Goal: Find specific page/section: Find specific page/section

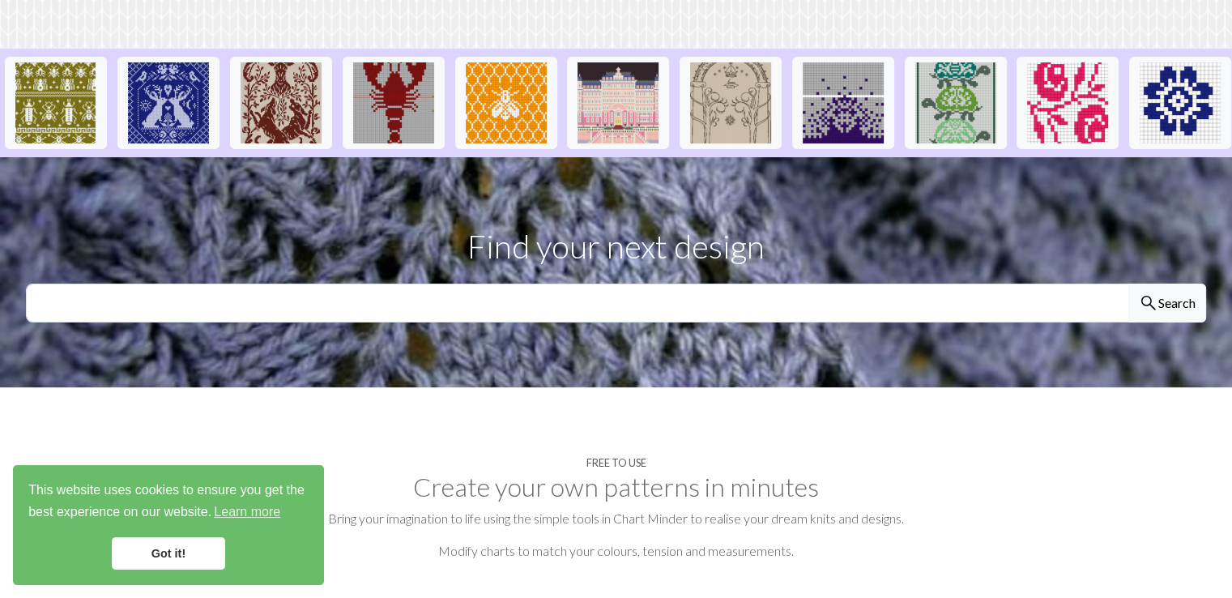
scroll to position [486, 0]
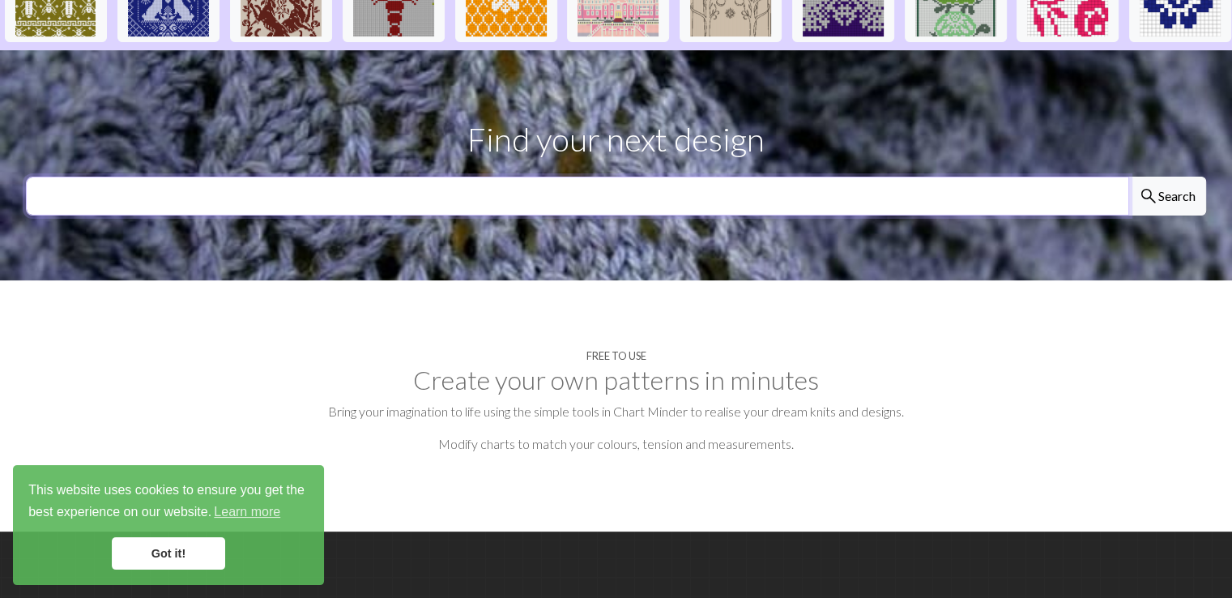
click at [422, 177] on input "text" at bounding box center [577, 196] width 1103 height 39
type input "hilla"
click at [1128, 177] on button "search Search" at bounding box center [1167, 196] width 78 height 39
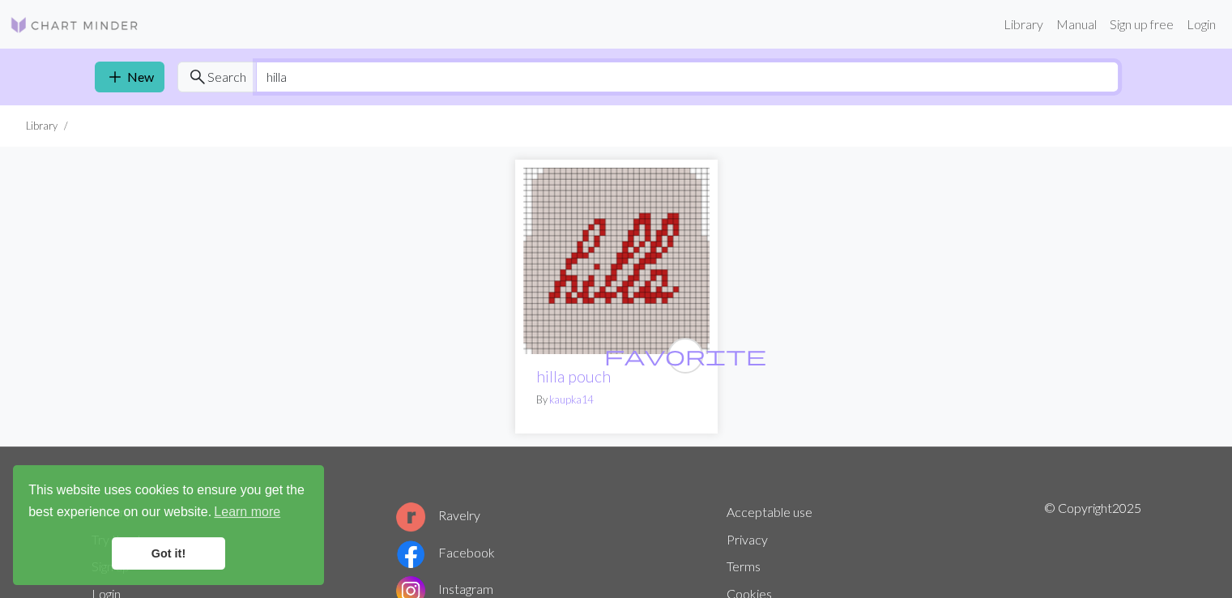
click at [347, 85] on input "hilla" at bounding box center [687, 77] width 863 height 31
type input "h"
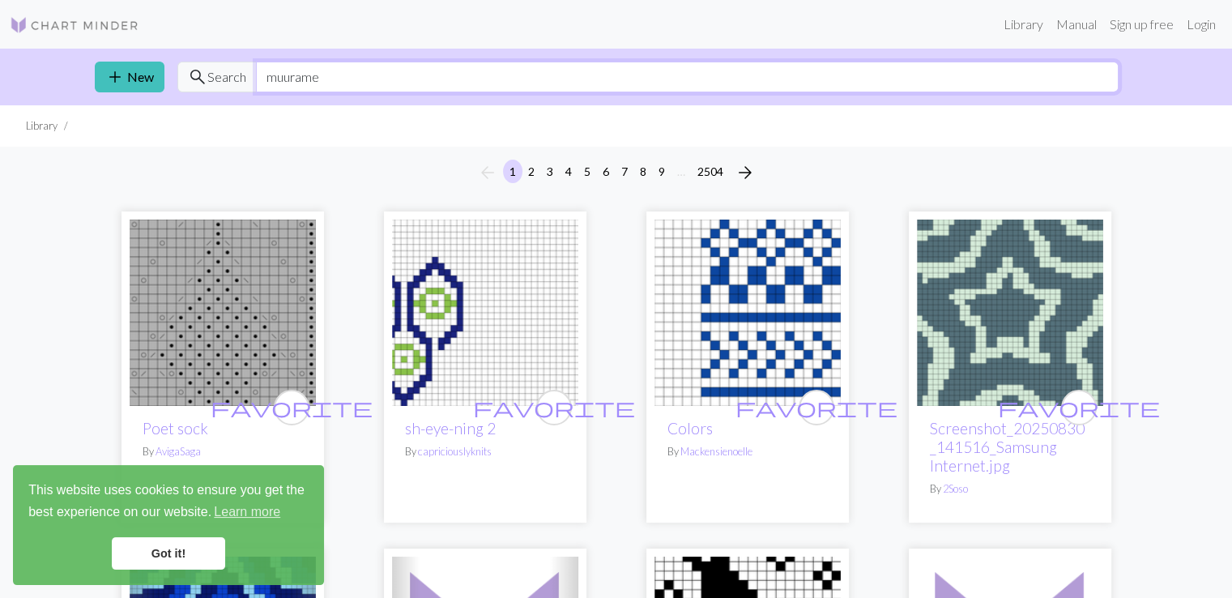
type input "muurame"
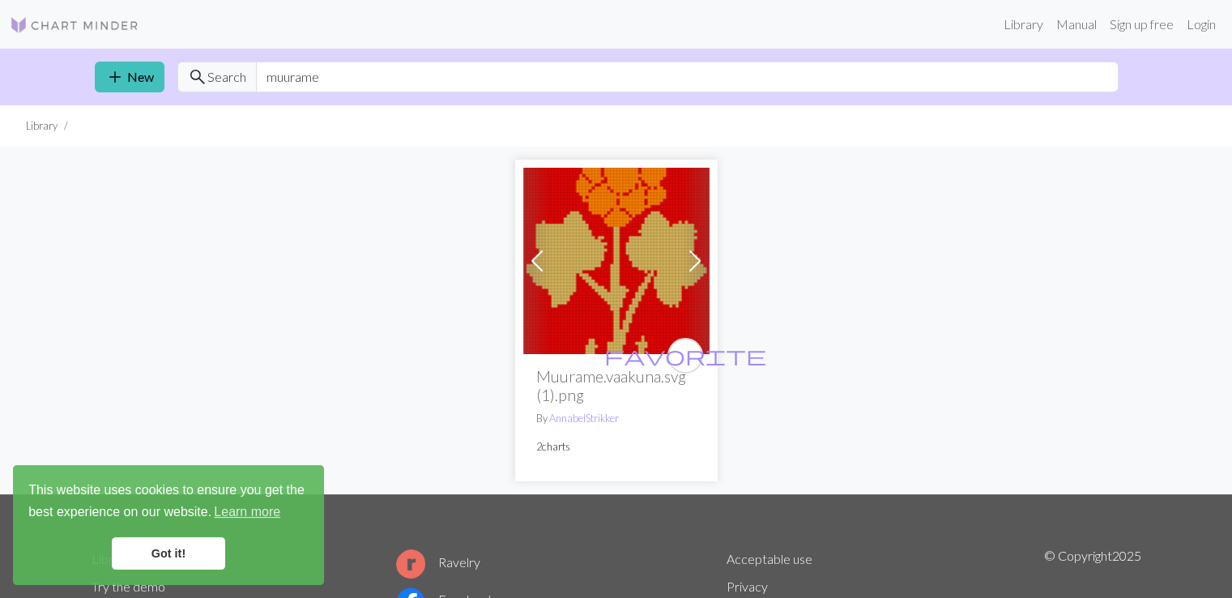
click at [688, 258] on span at bounding box center [695, 261] width 26 height 26
click at [590, 268] on img at bounding box center [616, 261] width 186 height 186
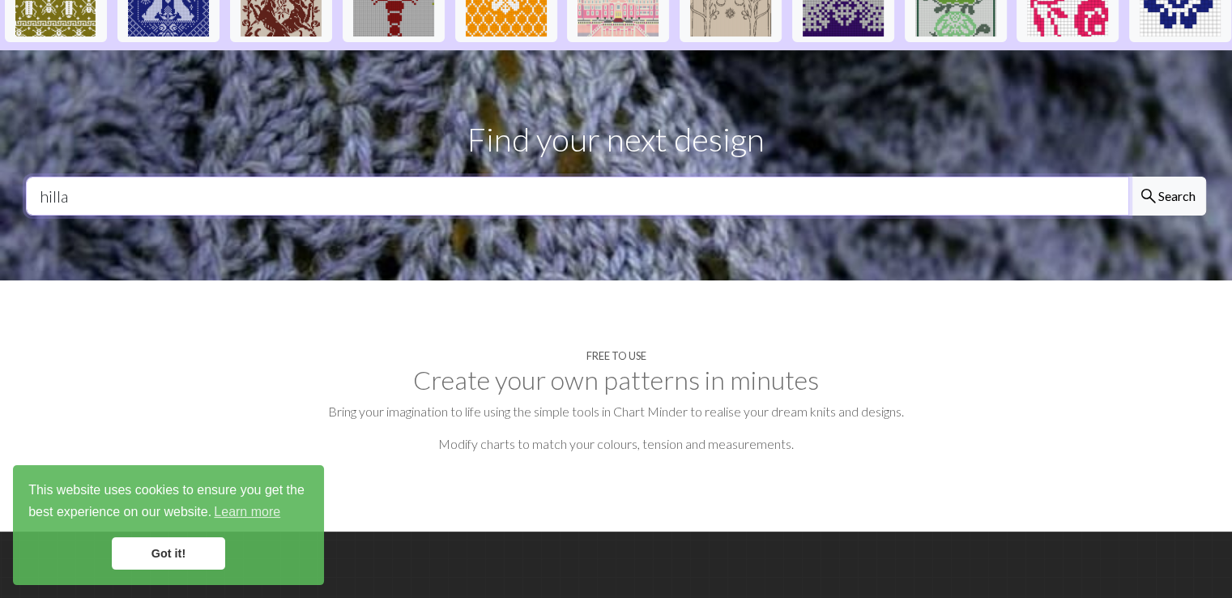
click at [105, 177] on input "hilla" at bounding box center [577, 196] width 1103 height 39
type input "h"
type input "mustikka"
click at [1128, 177] on button "search Search" at bounding box center [1167, 196] width 78 height 39
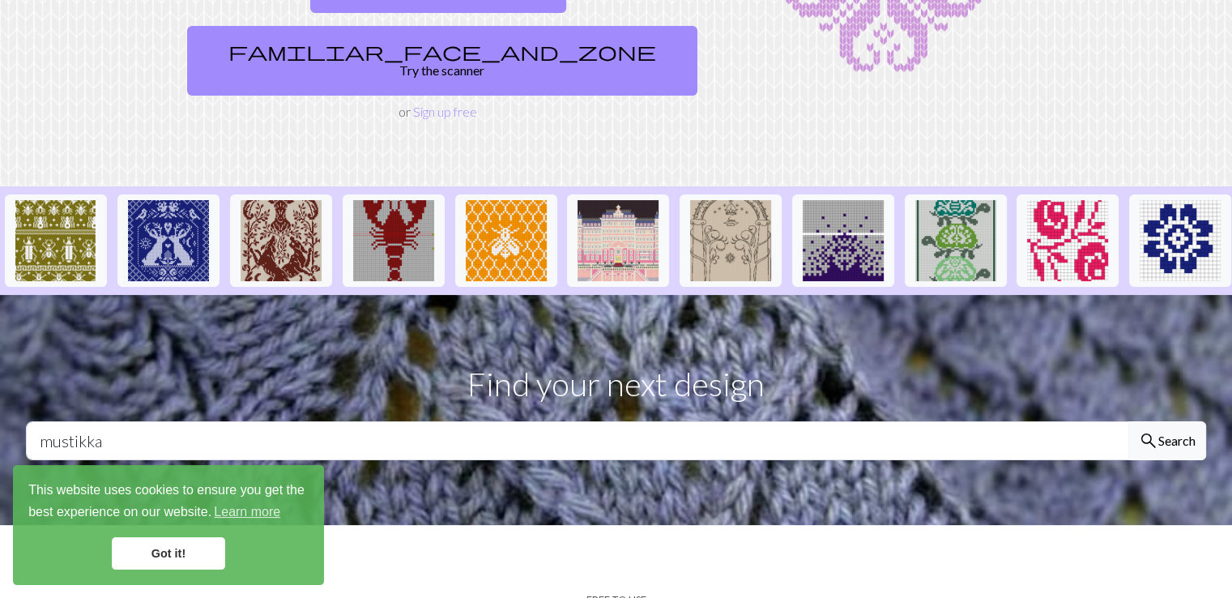
scroll to position [243, 0]
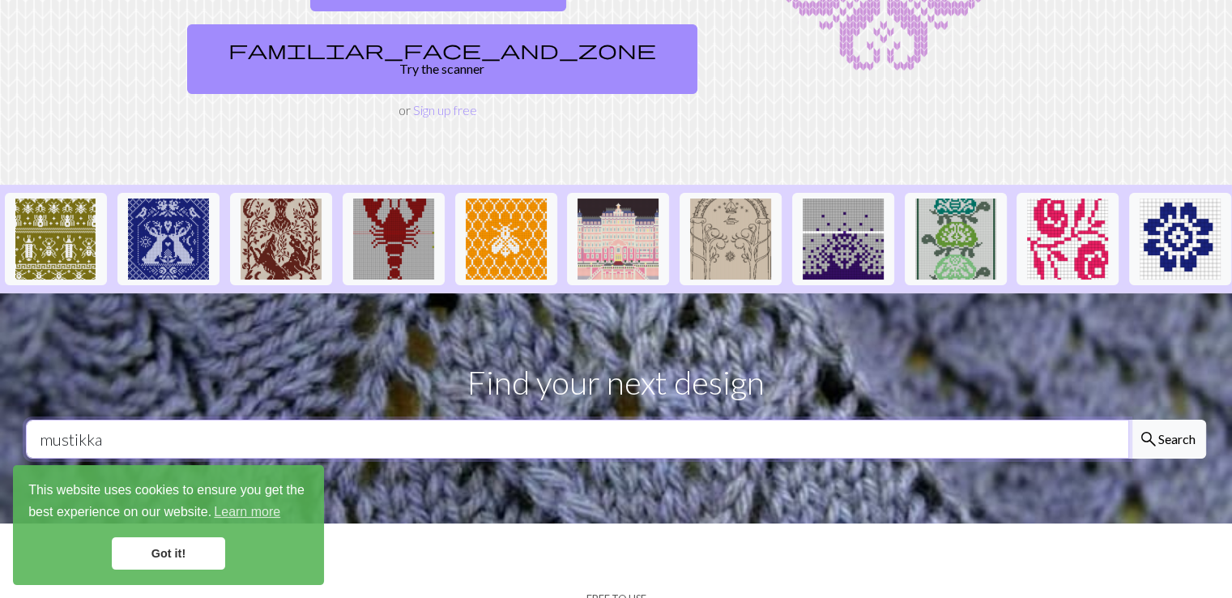
click at [143, 420] on input "mustikka" at bounding box center [577, 439] width 1103 height 39
type input "m"
type input "[GEOGRAPHIC_DATA]"
click at [1128, 420] on button "search Search" at bounding box center [1167, 439] width 78 height 39
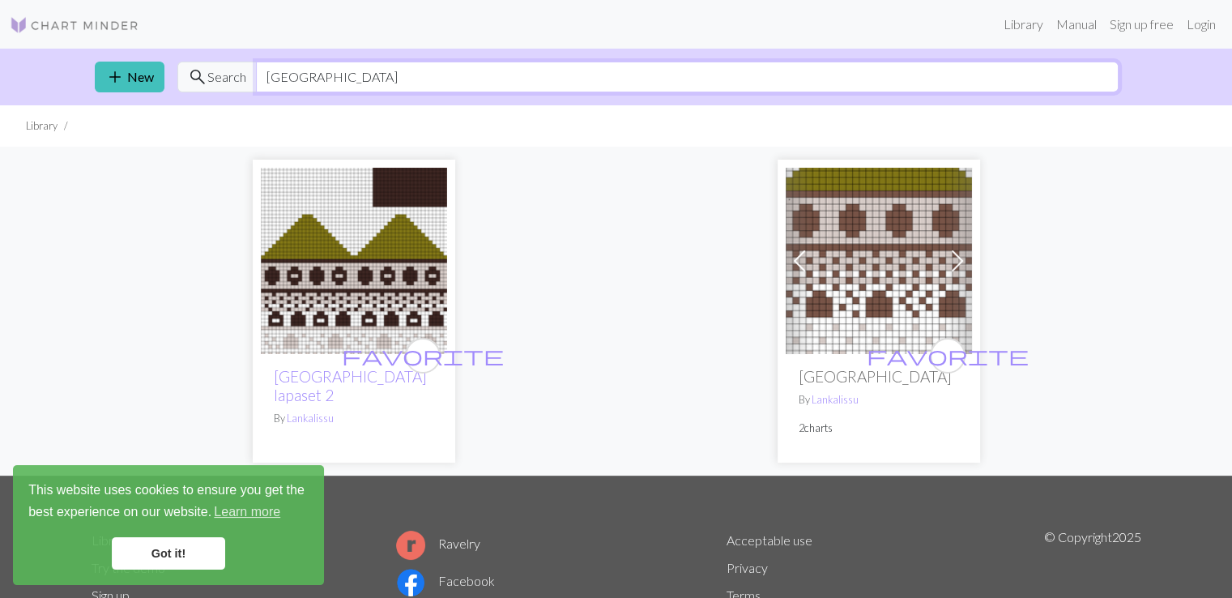
click at [296, 81] on input "[GEOGRAPHIC_DATA]" at bounding box center [687, 77] width 863 height 31
type input "savonlinna"
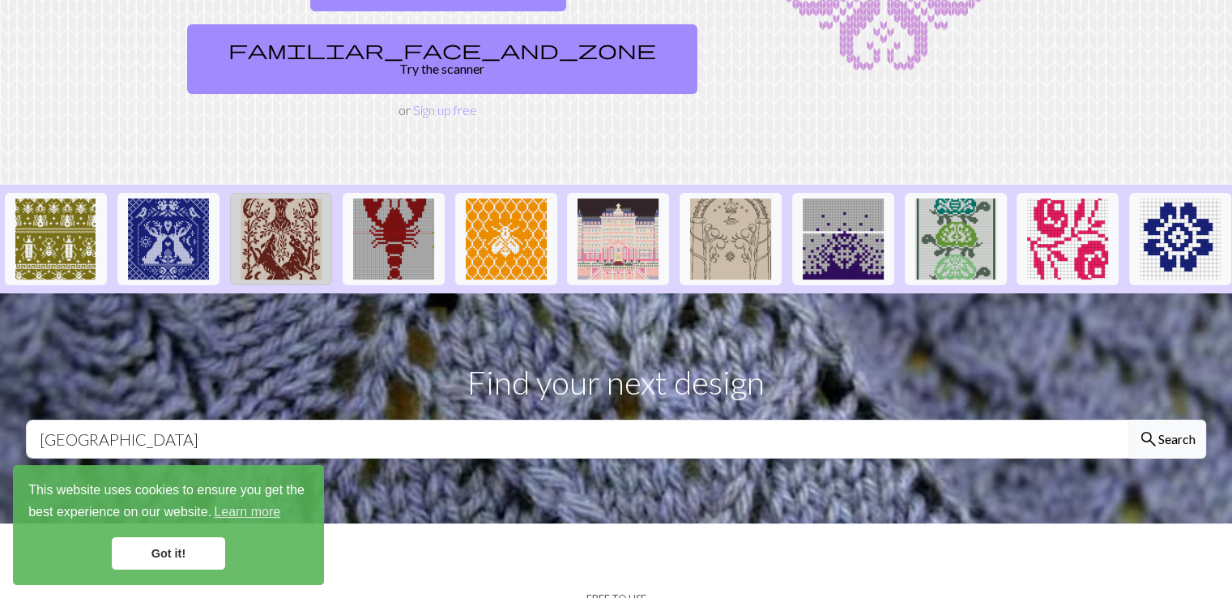
click at [261, 198] on img at bounding box center [281, 238] width 81 height 81
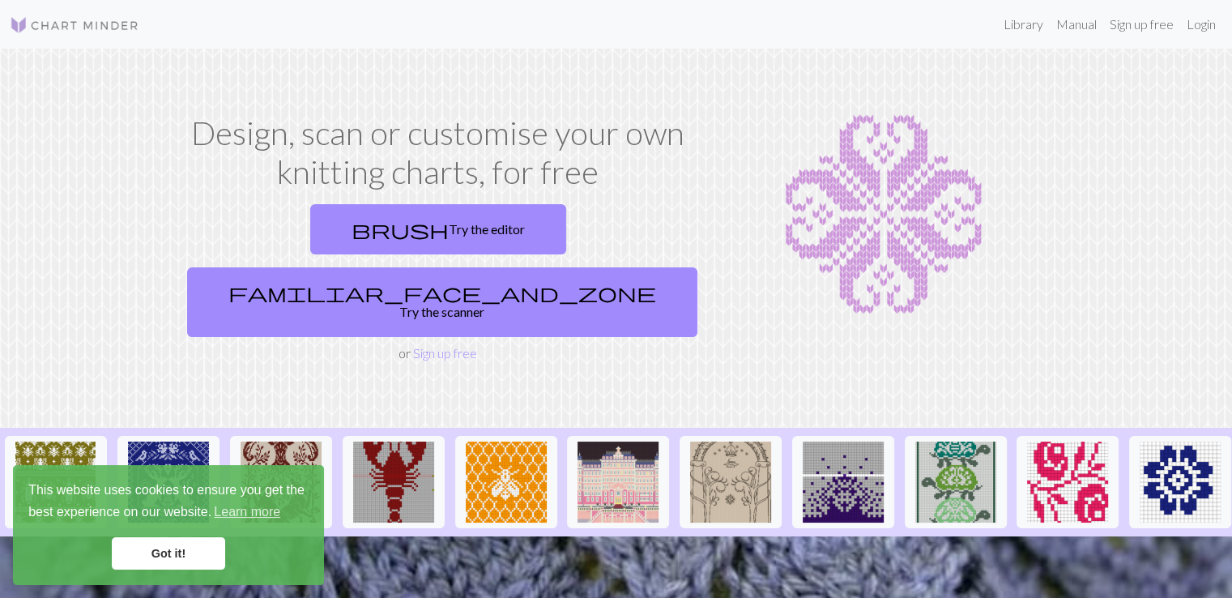
click at [172, 552] on link "Got it!" at bounding box center [168, 553] width 113 height 32
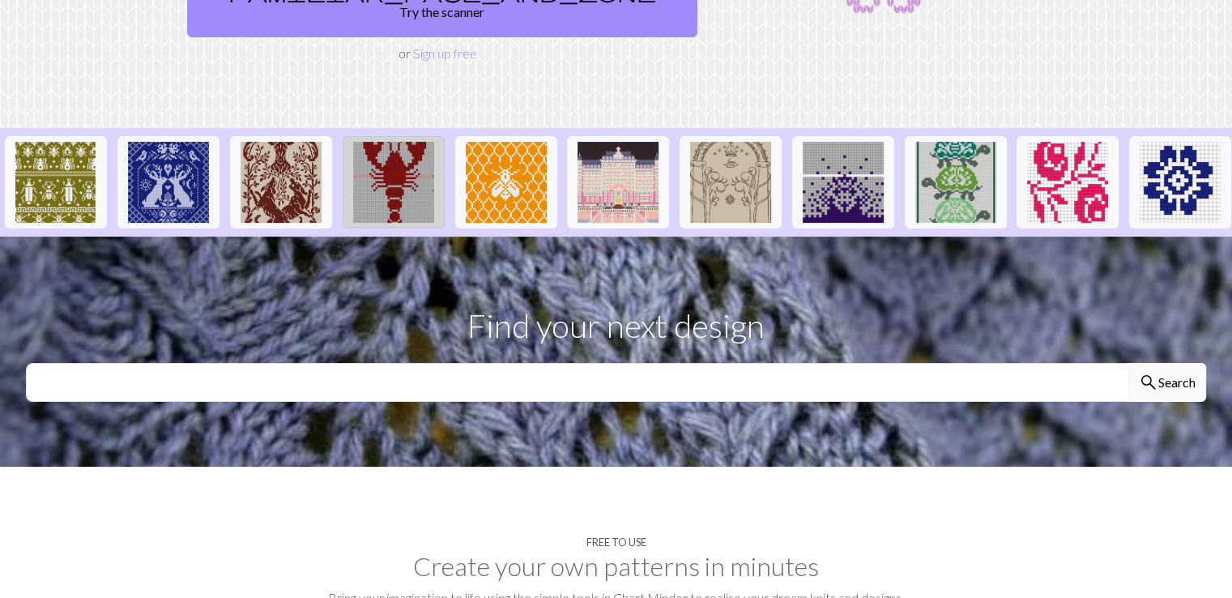
scroll to position [486, 0]
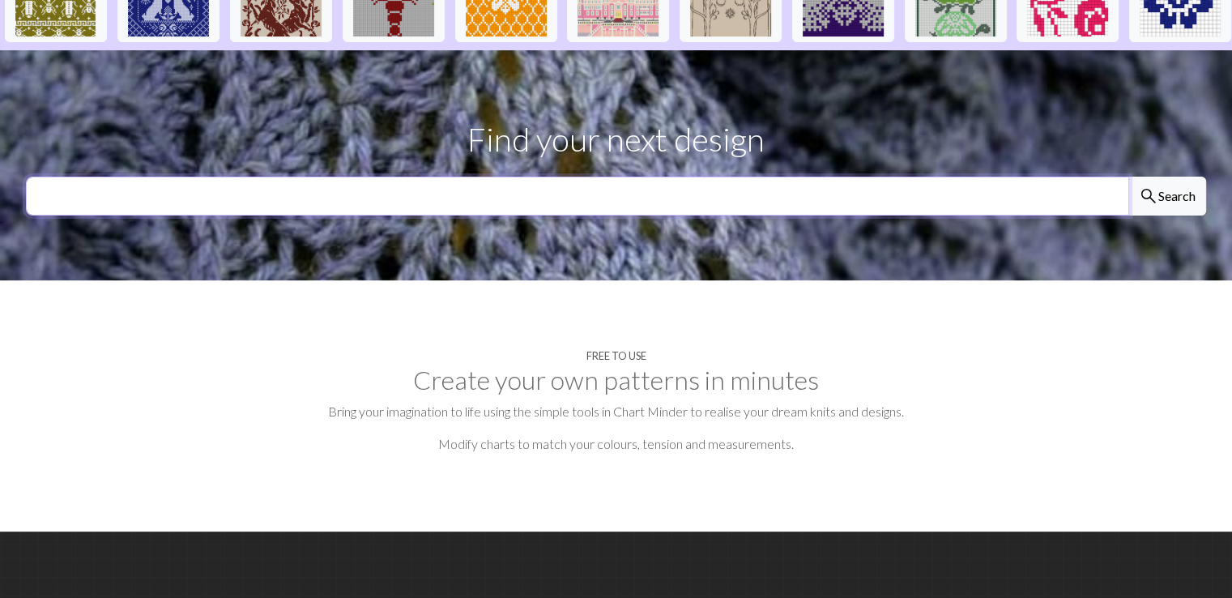
click at [137, 177] on input "text" at bounding box center [577, 196] width 1103 height 39
type input "[PERSON_NAME]"
click at [1128, 177] on button "search Search" at bounding box center [1167, 196] width 78 height 39
